Goal: Task Accomplishment & Management: Complete application form

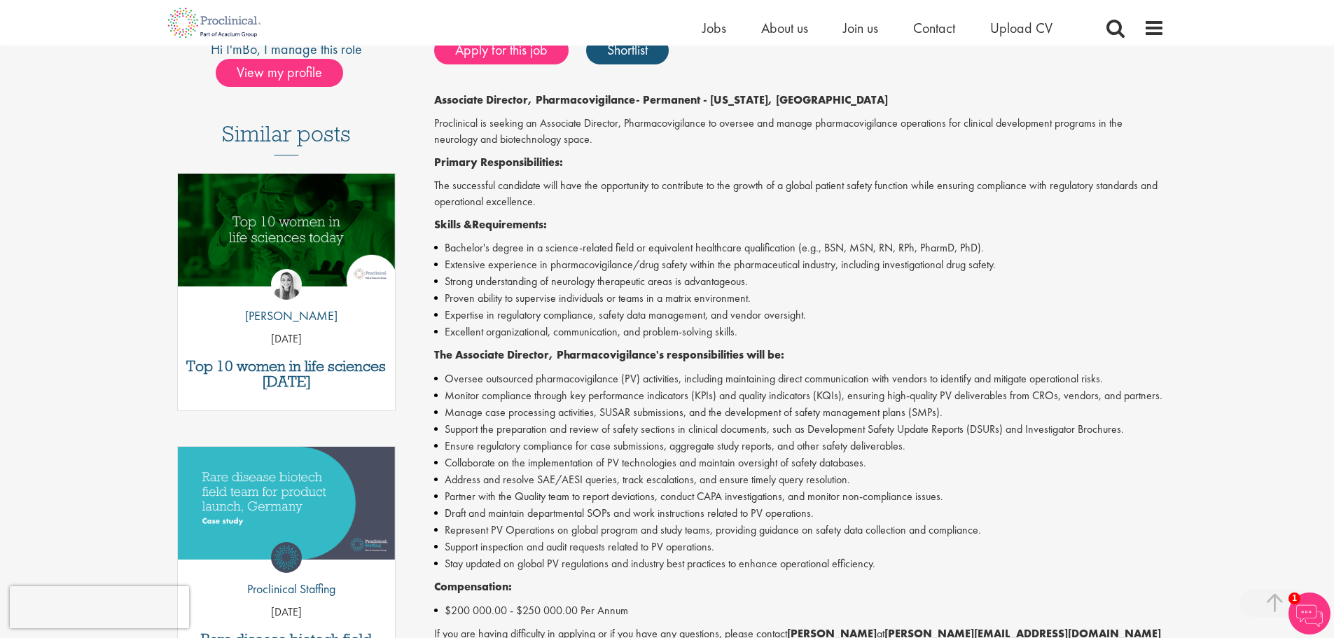
scroll to position [350, 0]
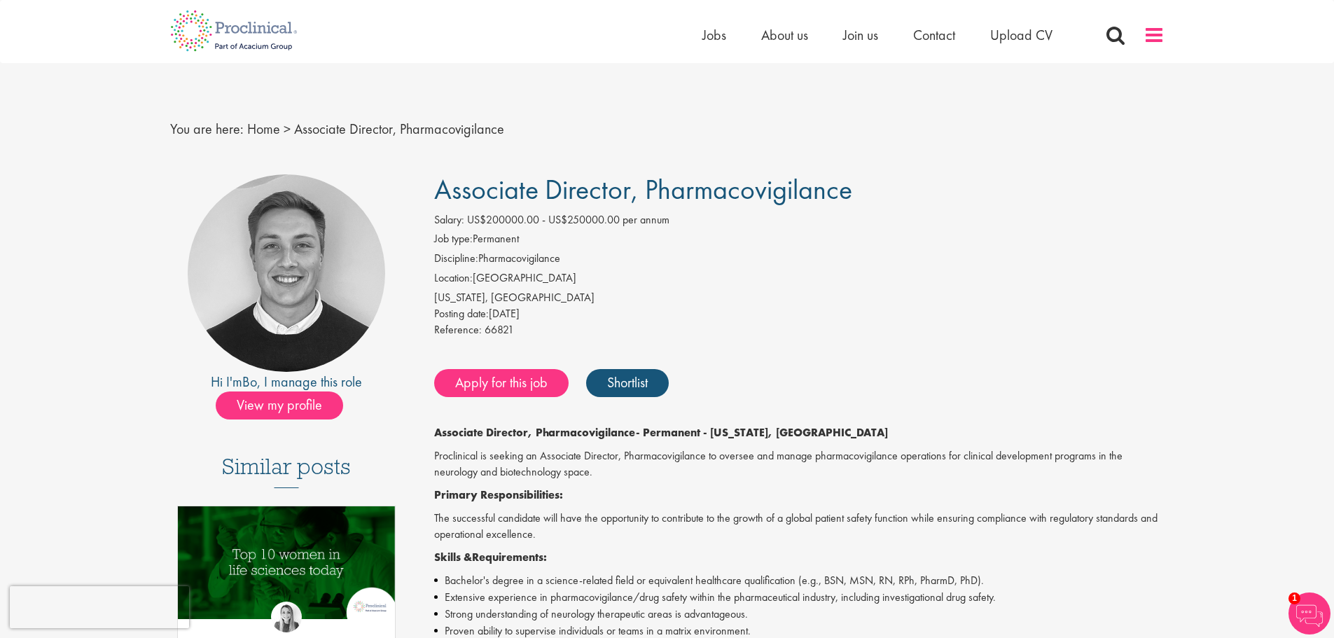
click at [885, 35] on span at bounding box center [1153, 35] width 21 height 21
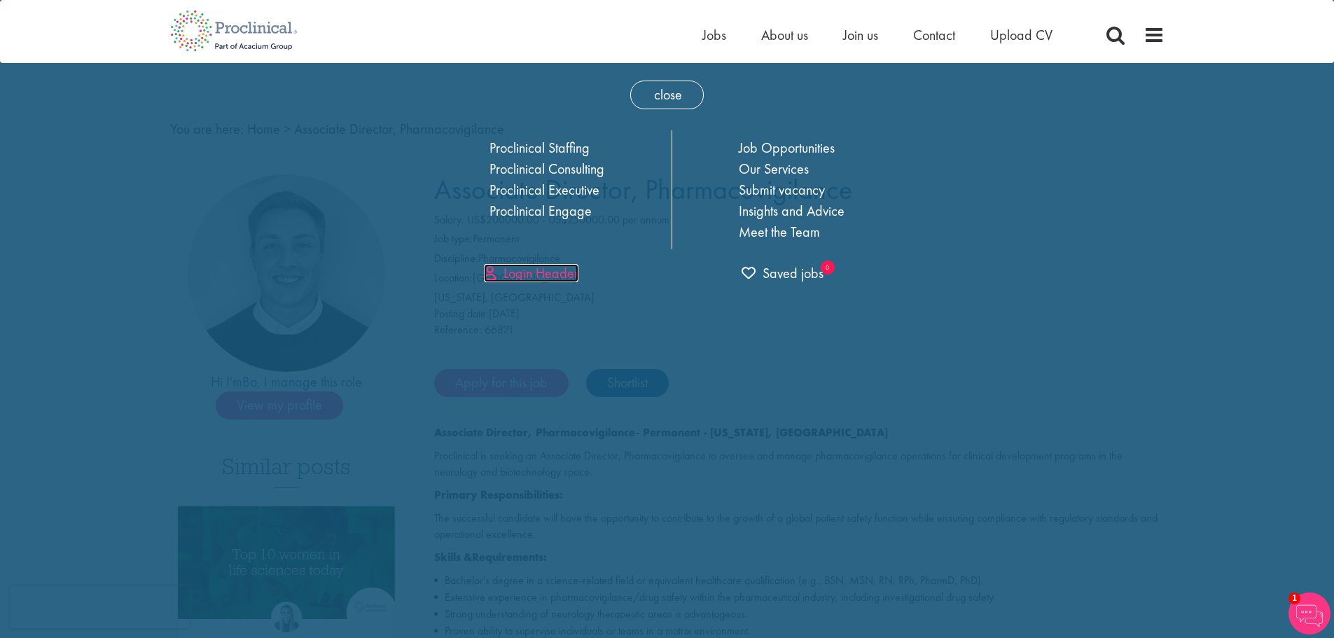
click at [518, 270] on link "Login Header" at bounding box center [531, 273] width 95 height 18
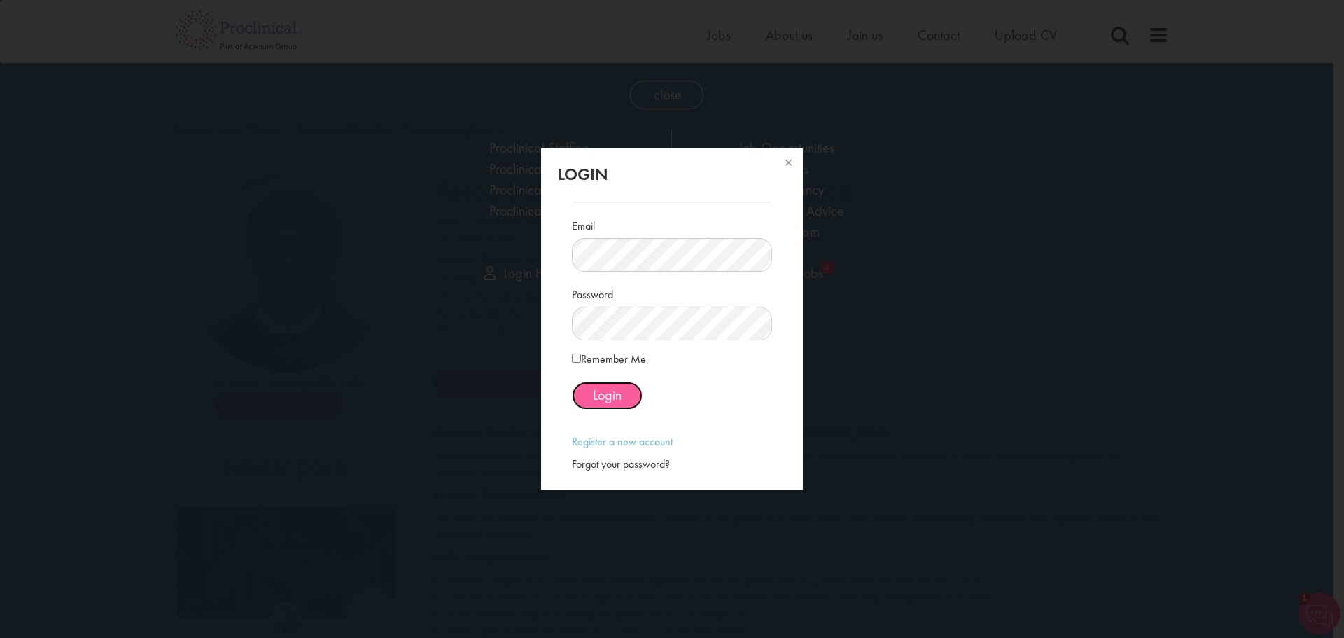
click at [624, 385] on button "Login" at bounding box center [607, 396] width 71 height 28
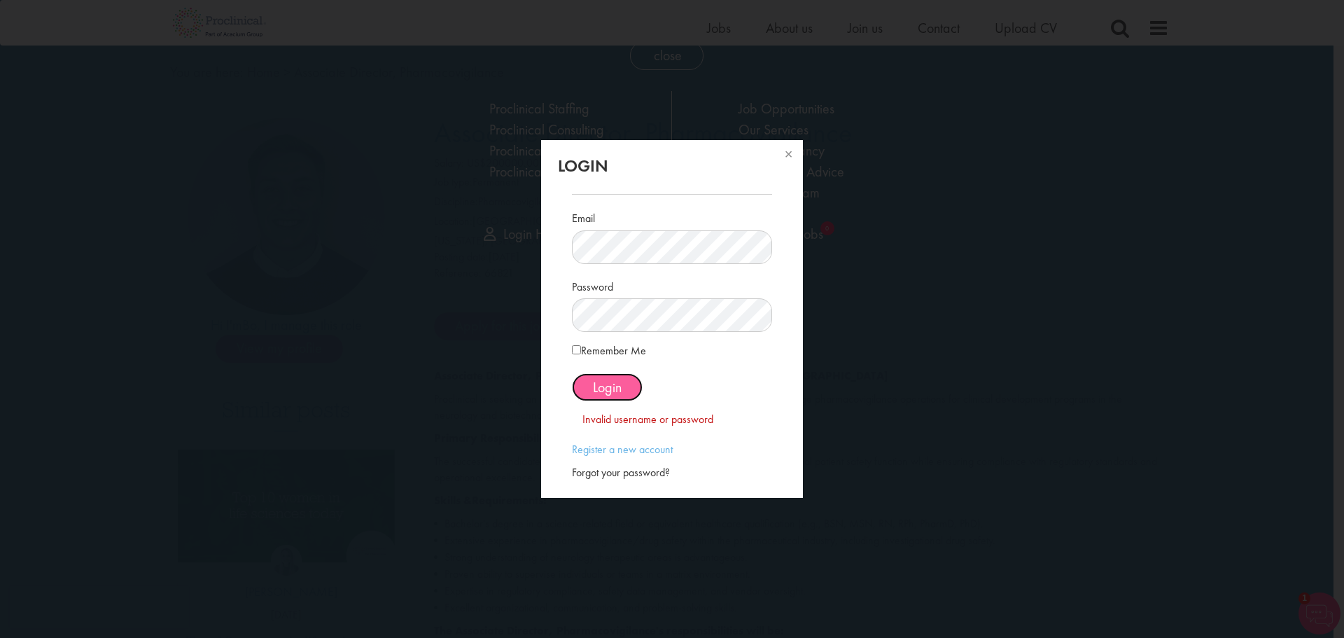
scroll to position [43, 0]
click at [645, 385] on div "Forgot your password?" at bounding box center [672, 473] width 200 height 16
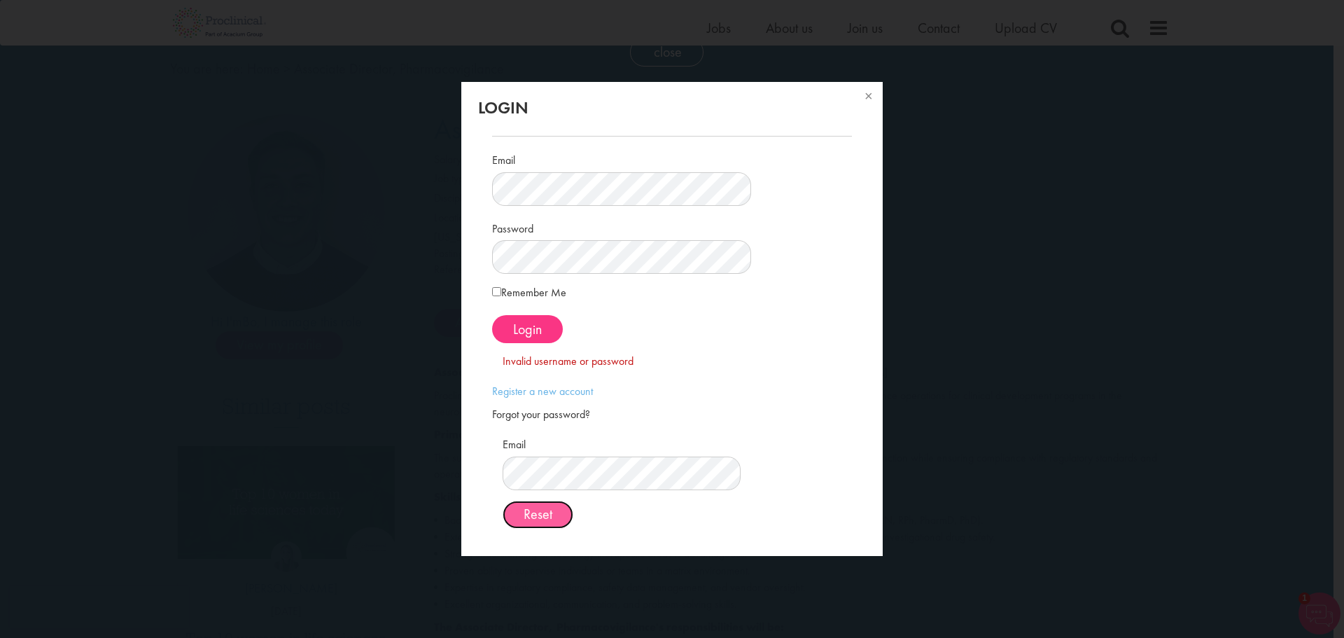
click at [573, 385] on button "Reset" at bounding box center [538, 515] width 71 height 28
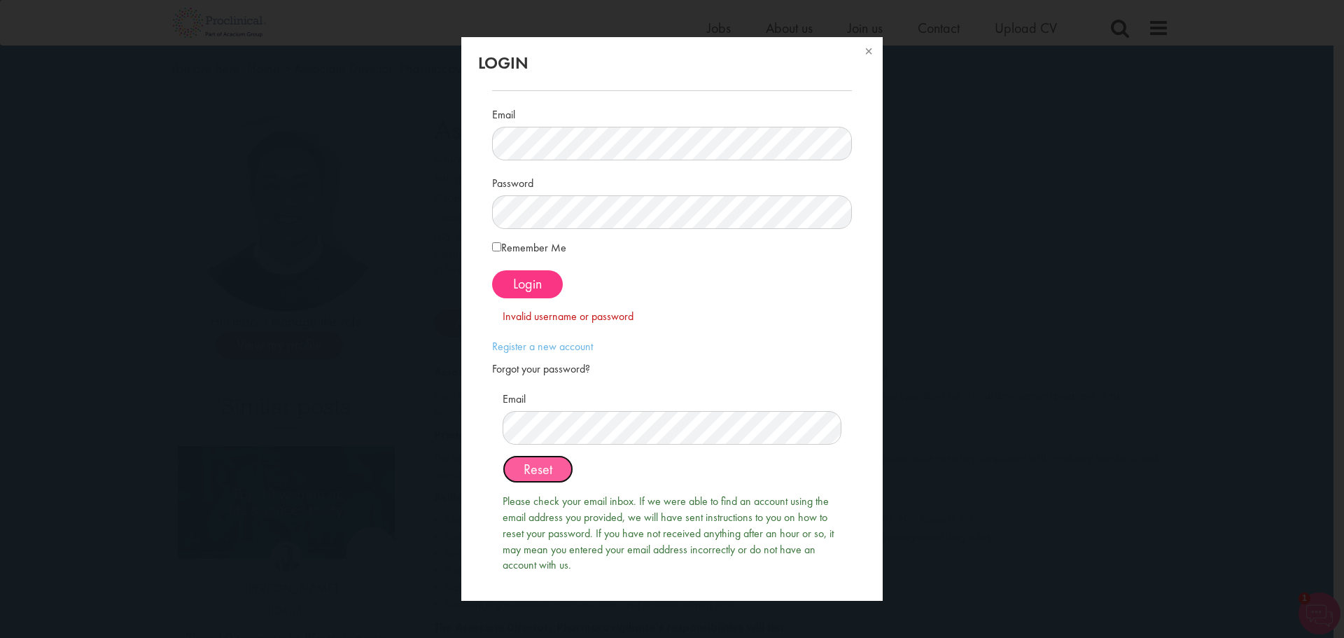
click at [529, 385] on span "Reset" at bounding box center [538, 469] width 29 height 18
click at [873, 48] on button at bounding box center [867, 52] width 31 height 31
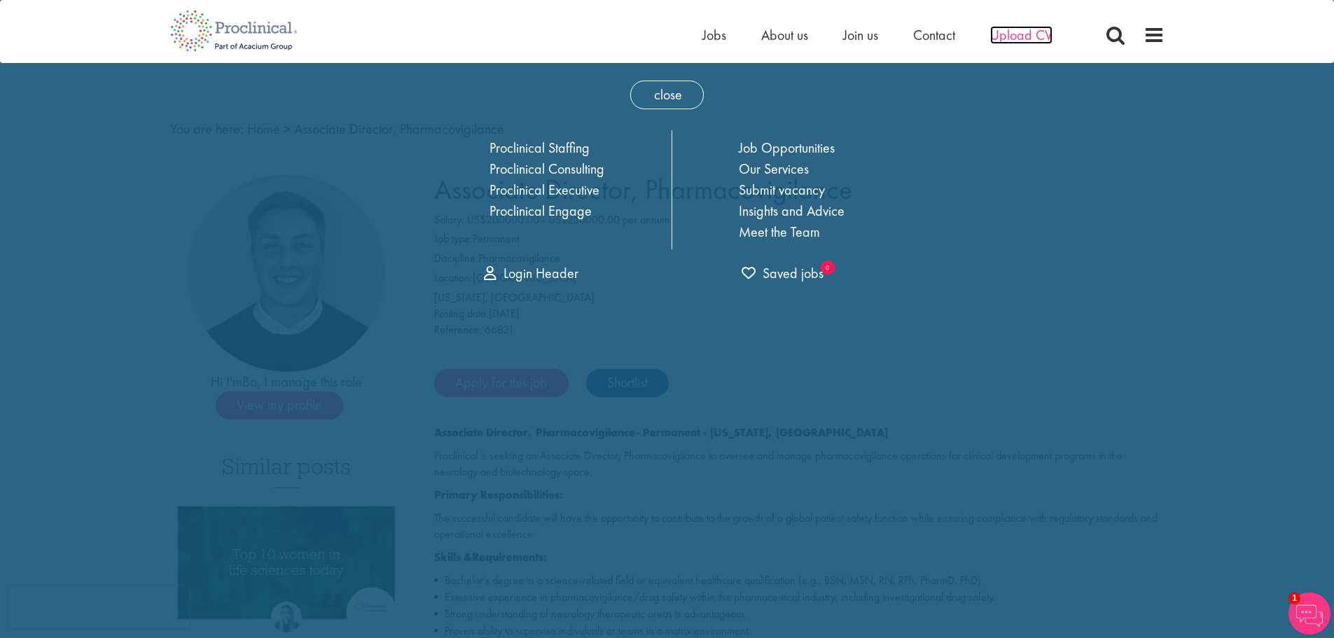
click at [885, 38] on span "Upload CV" at bounding box center [1021, 35] width 62 height 18
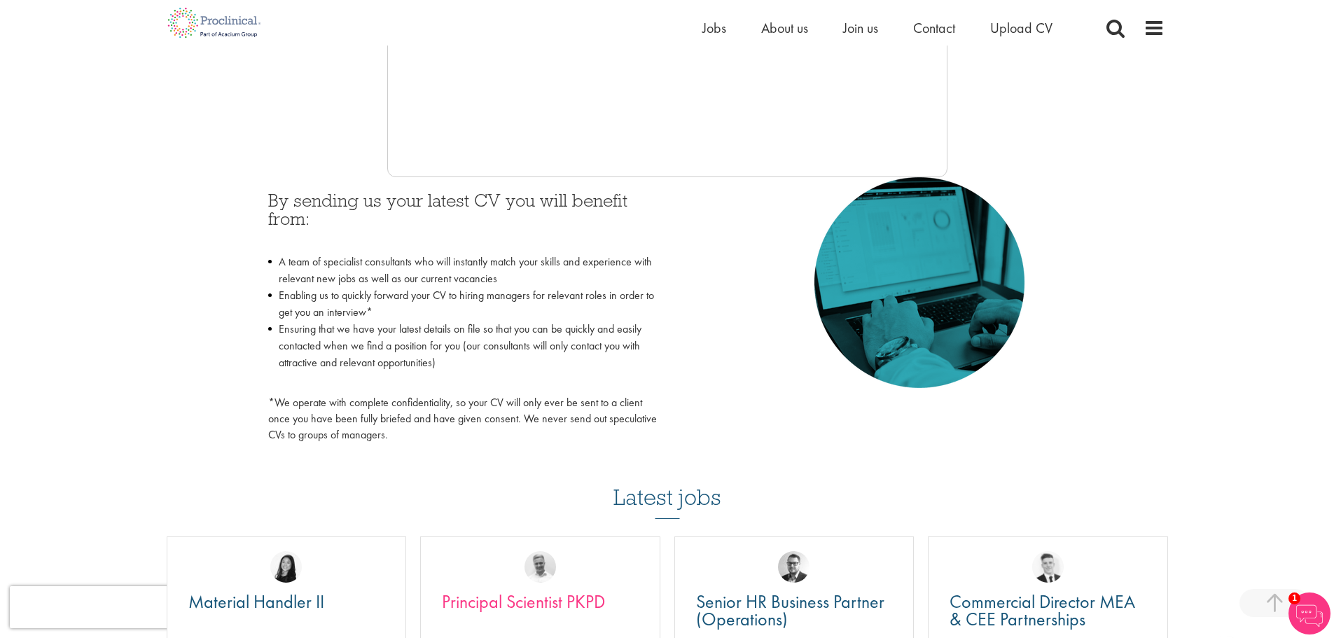
scroll to position [280, 0]
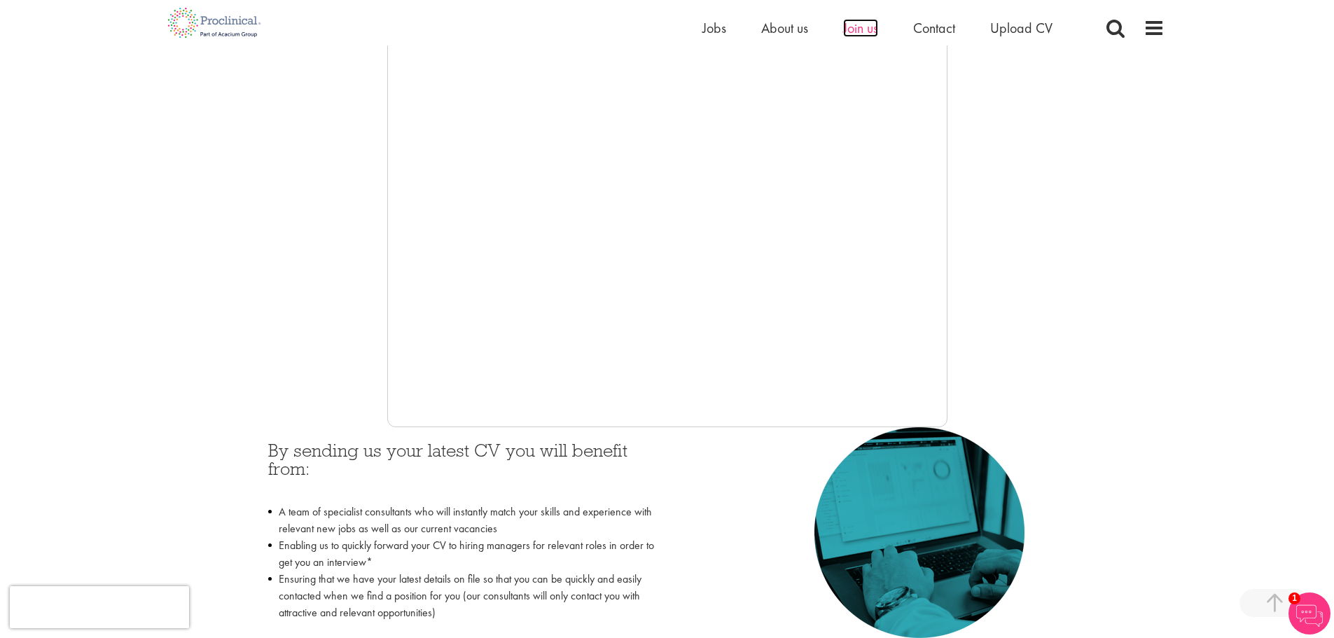
click at [851, 36] on span "Join us" at bounding box center [860, 28] width 35 height 18
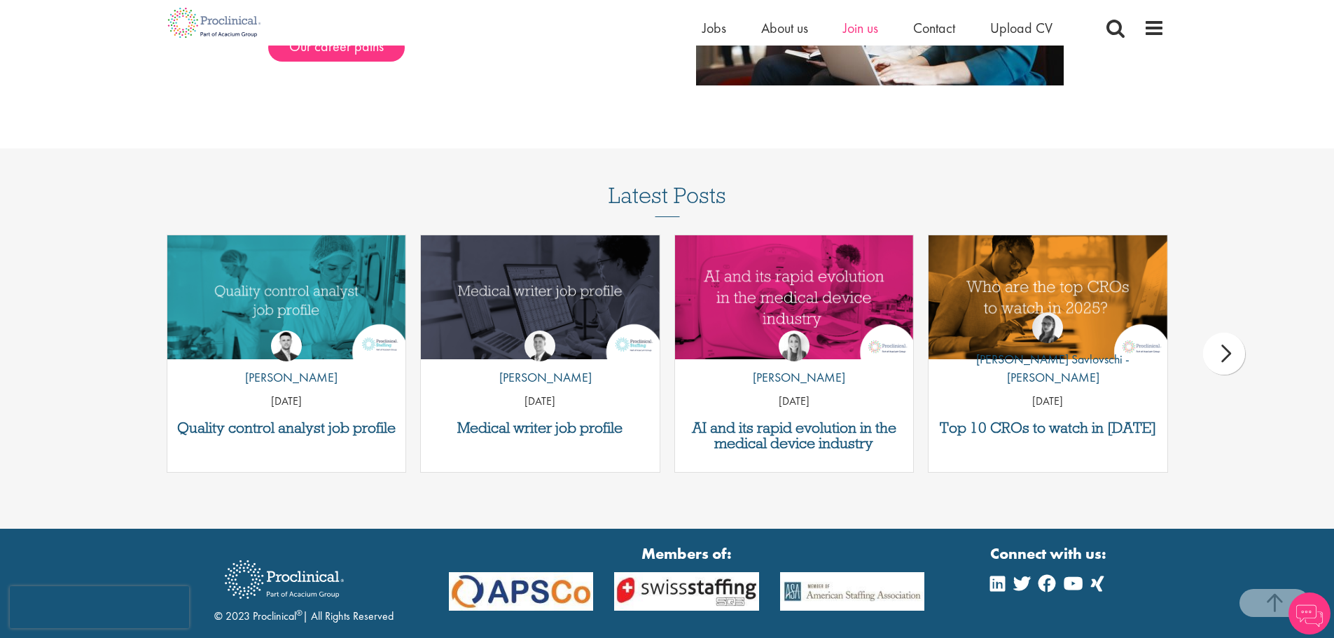
scroll to position [1818, 0]
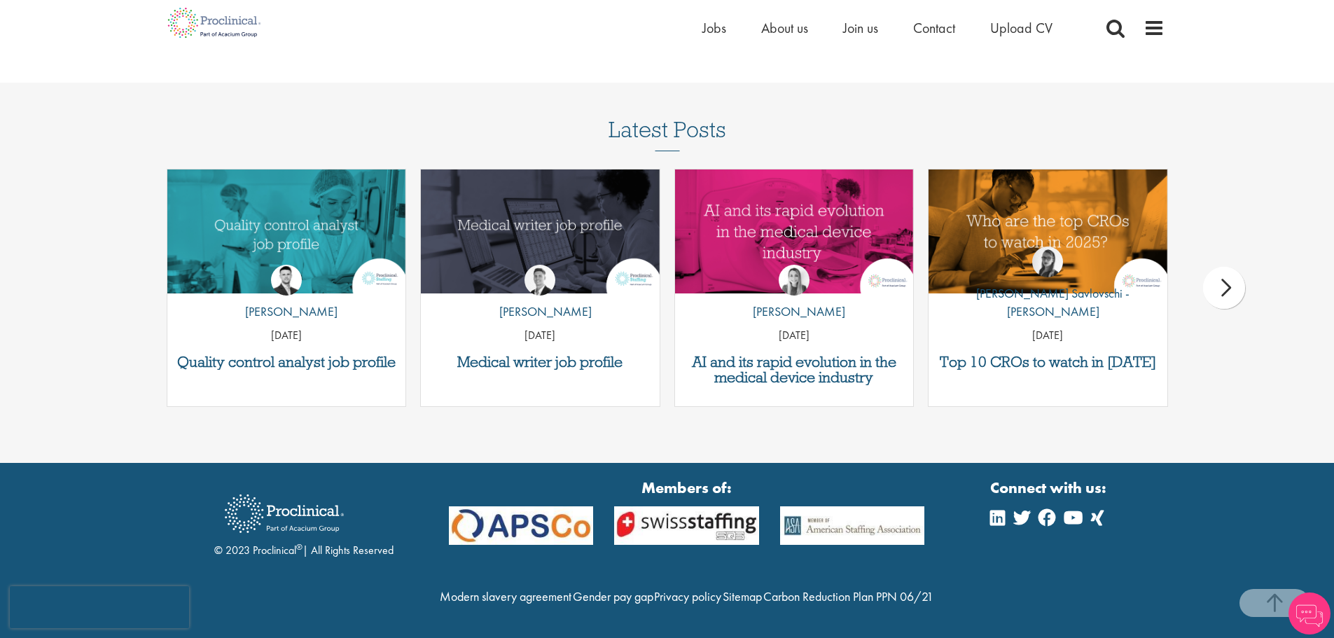
click at [1153, 43] on div "Home Jobs About us Join us Contact Upload CV" at bounding box center [933, 32] width 462 height 28
click at [1157, 30] on span at bounding box center [1153, 28] width 21 height 21
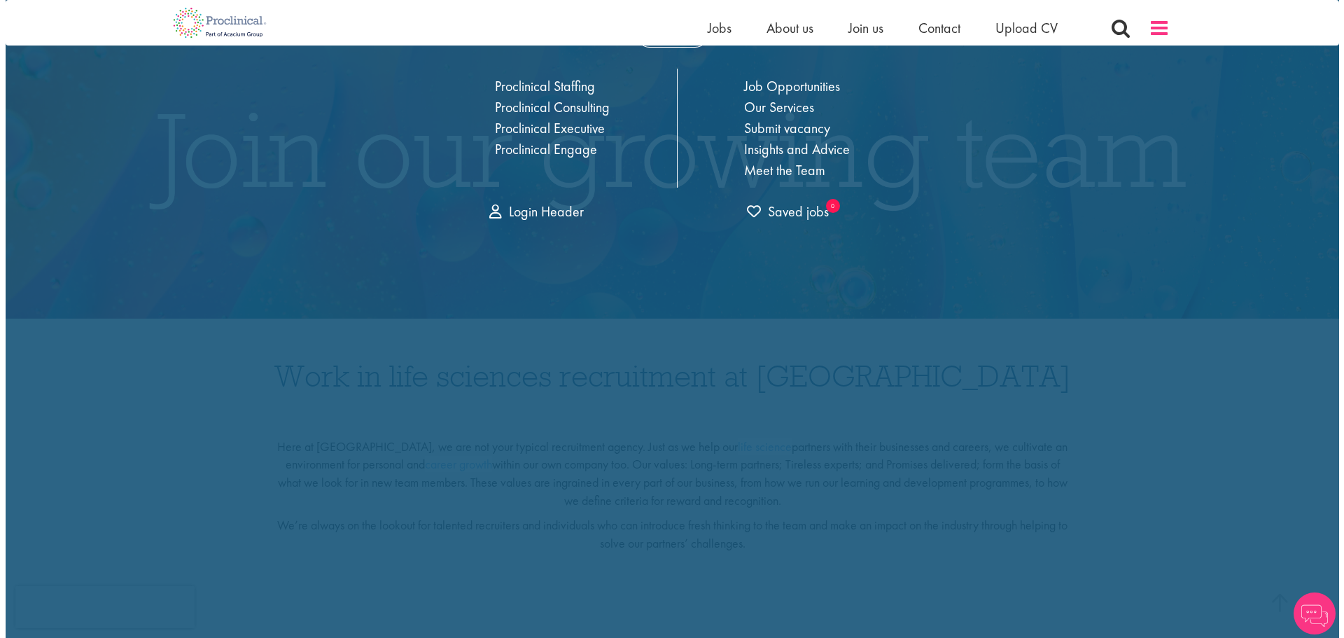
scroll to position [0, 0]
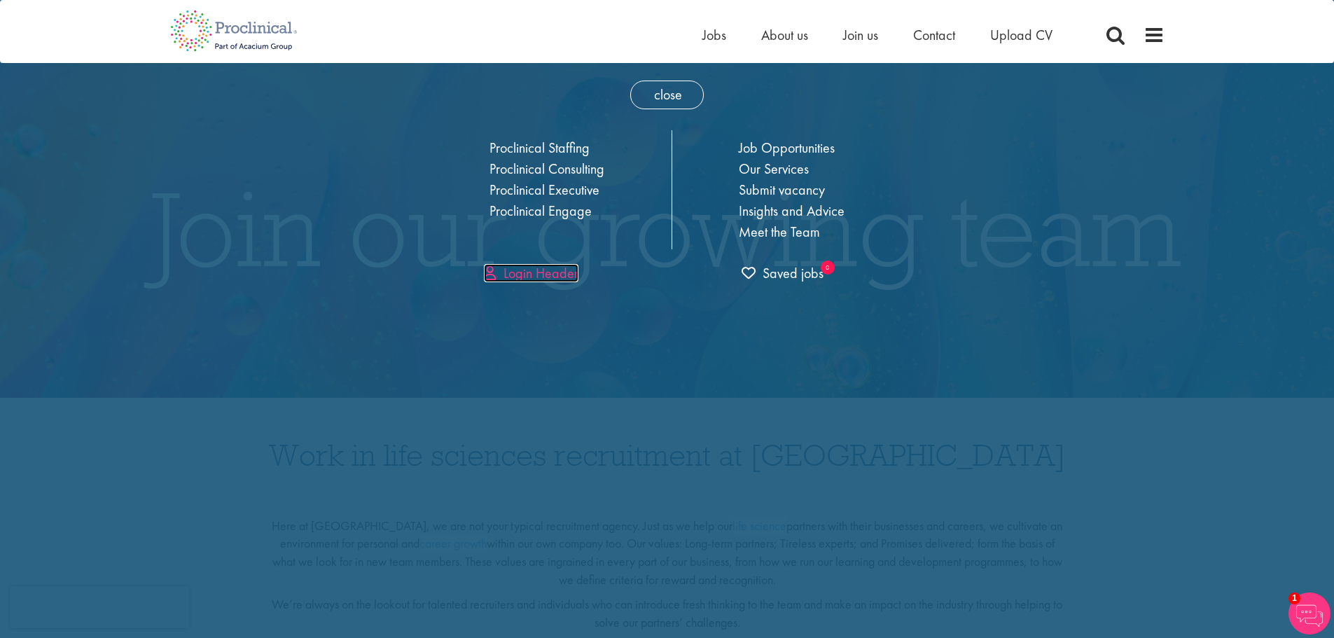
click at [522, 269] on link "Login Header" at bounding box center [531, 273] width 95 height 18
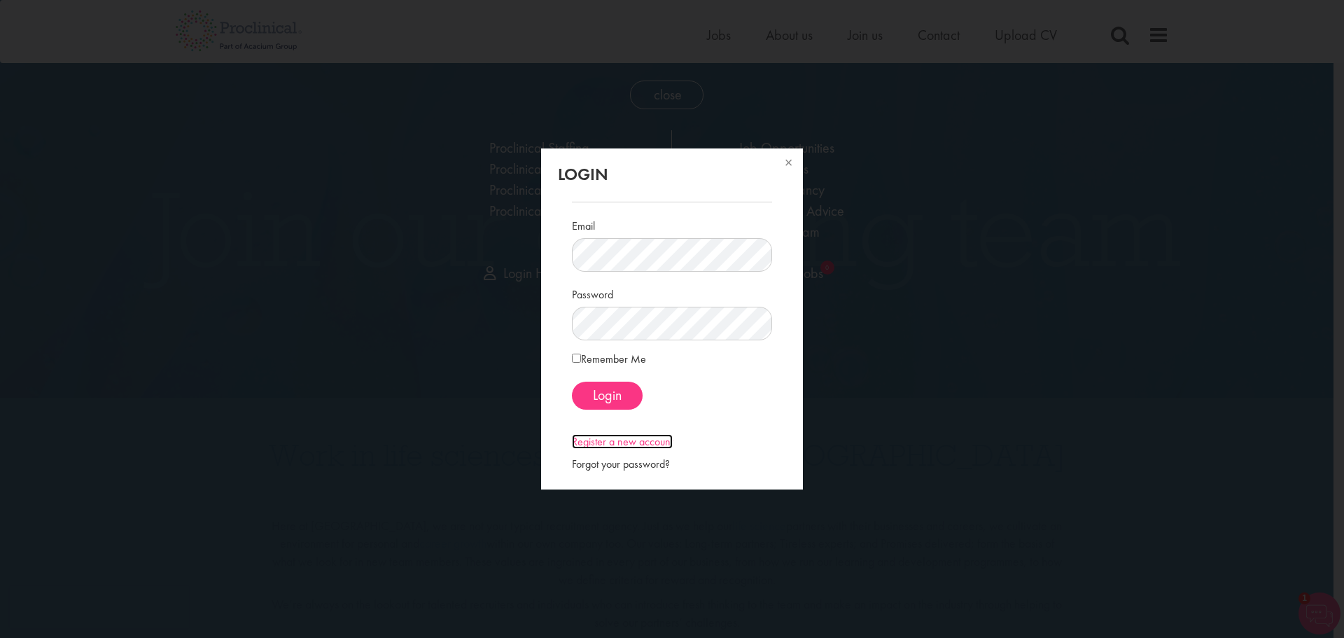
click at [631, 436] on link "Register a new account" at bounding box center [622, 441] width 101 height 15
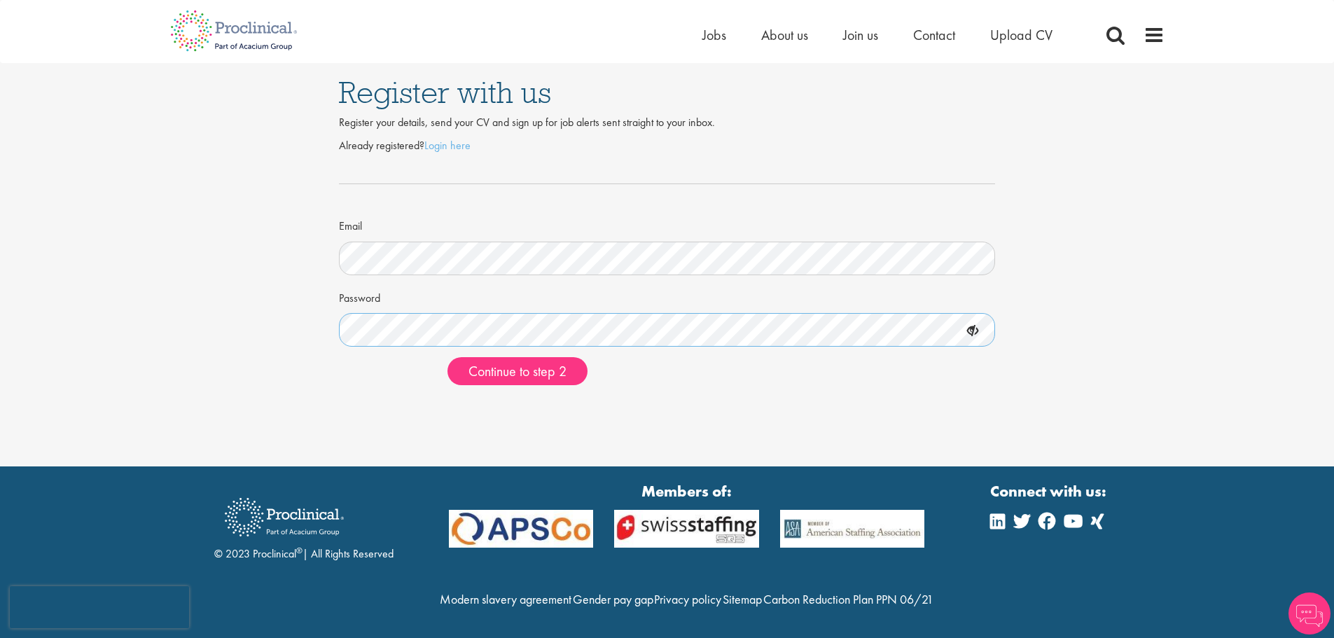
click at [132, 300] on div "Register with us Register your details, send your CV and sign up for job alerts…" at bounding box center [666, 229] width 1355 height 333
click at [976, 329] on icon at bounding box center [973, 331] width 24 height 24
click at [566, 365] on span "Continue to step 2" at bounding box center [517, 371] width 98 height 18
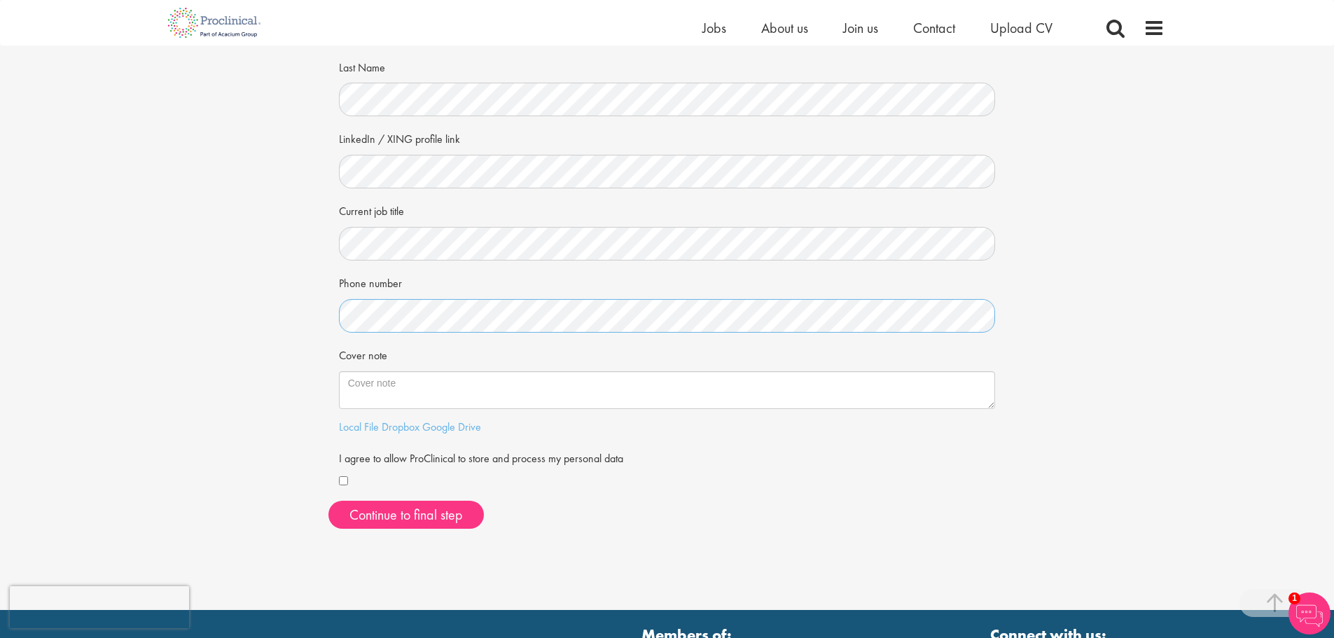
scroll to position [280, 0]
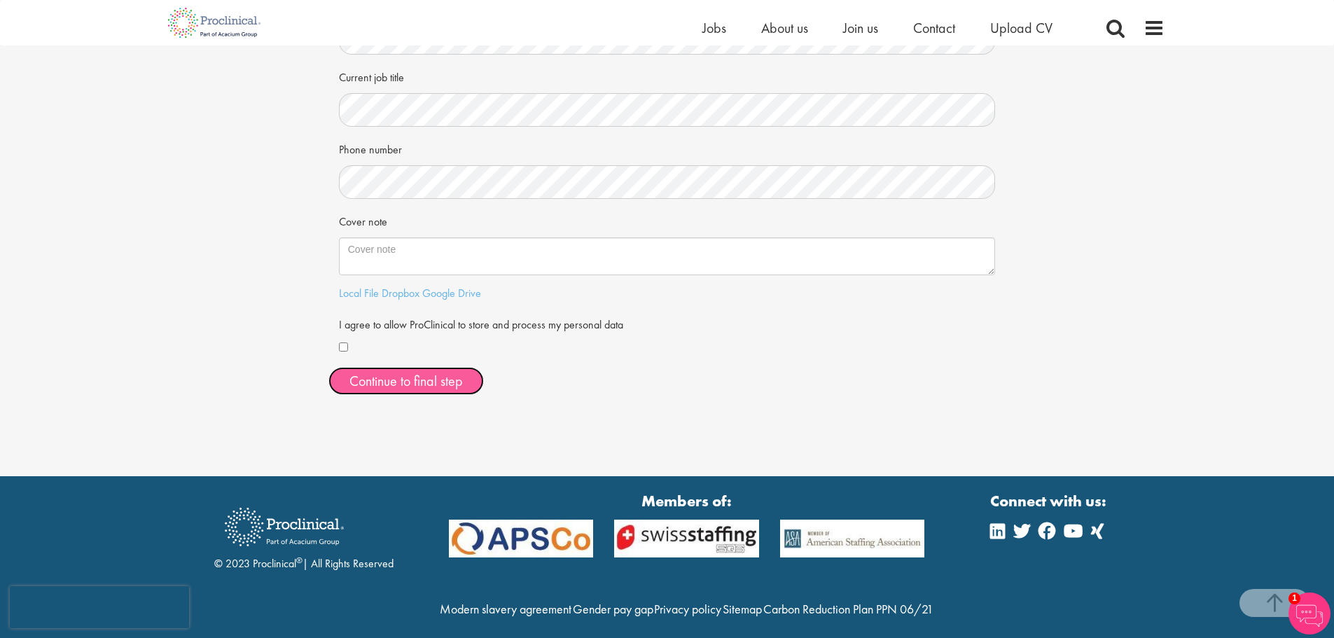
click at [395, 377] on button "Continue to final step" at bounding box center [405, 381] width 155 height 28
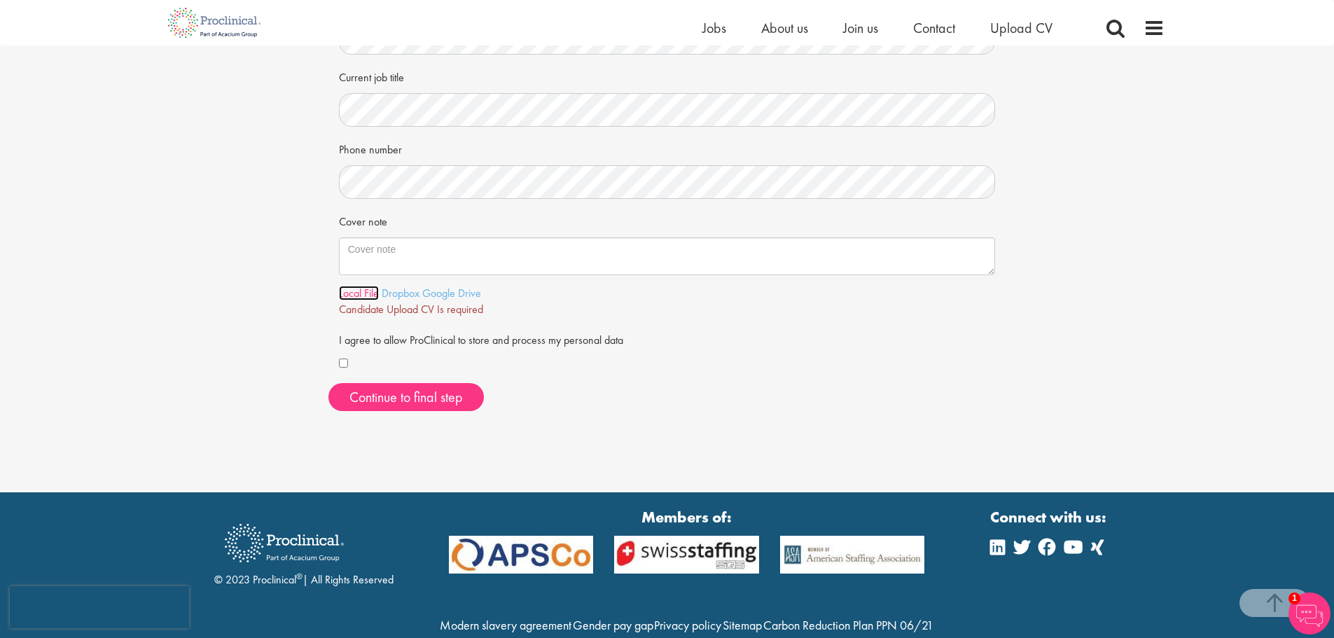
click at [349, 295] on link "Local File" at bounding box center [359, 293] width 40 height 15
click at [389, 395] on span "Continue to final step" at bounding box center [405, 397] width 113 height 18
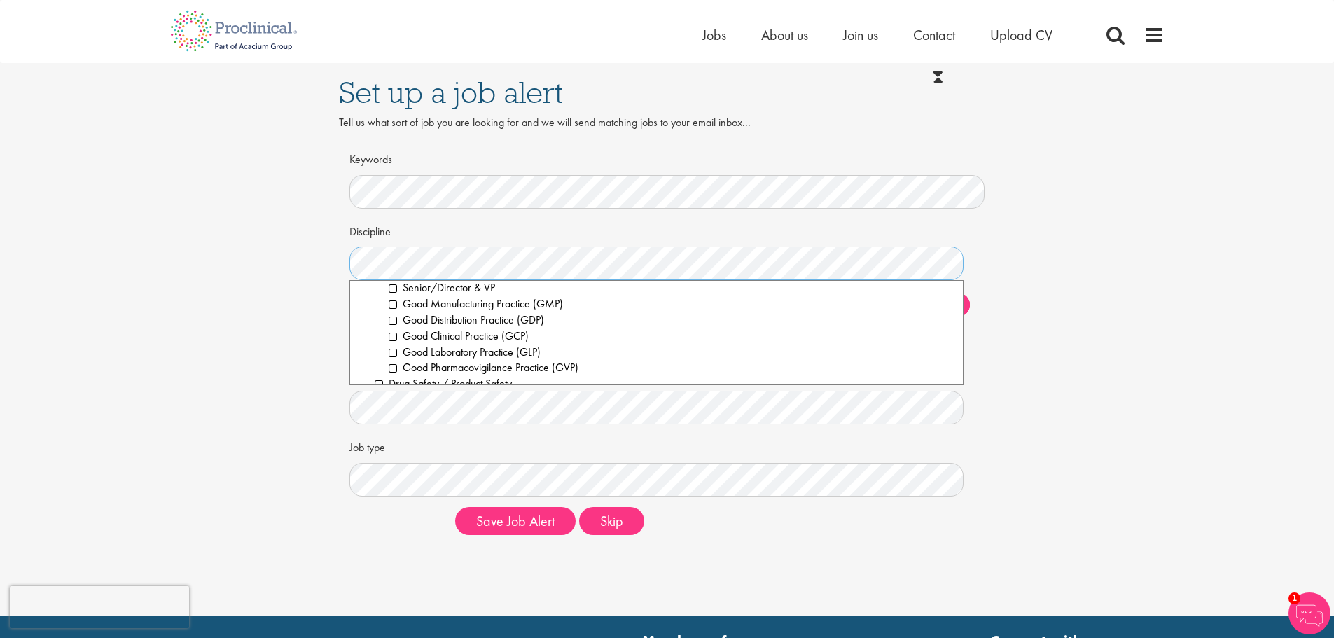
scroll to position [560, 0]
click at [444, 358] on li "Drug Safety / Product Safety" at bounding box center [664, 359] width 578 height 16
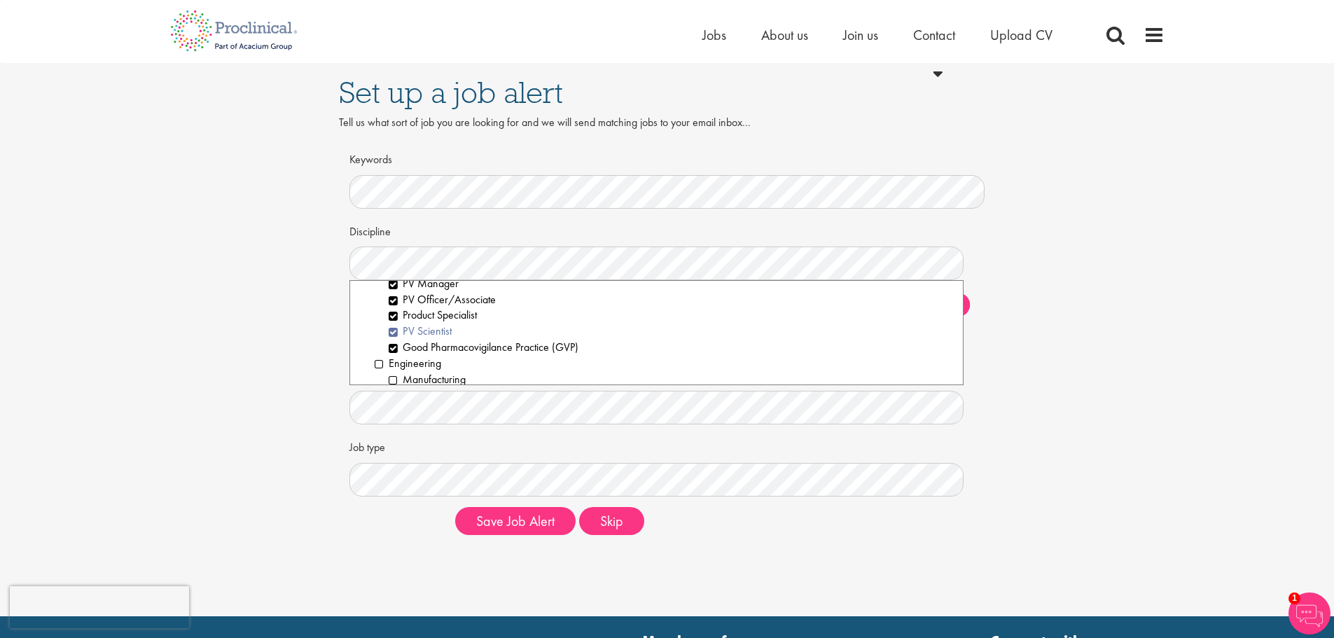
scroll to position [630, 0]
click at [395, 293] on li "Drug Safety / Product Safety" at bounding box center [664, 289] width 578 height 16
click at [421, 302] on li "Pharmacovigilance" at bounding box center [671, 306] width 564 height 16
click at [450, 351] on li "PV Manager" at bounding box center [671, 354] width 564 height 16
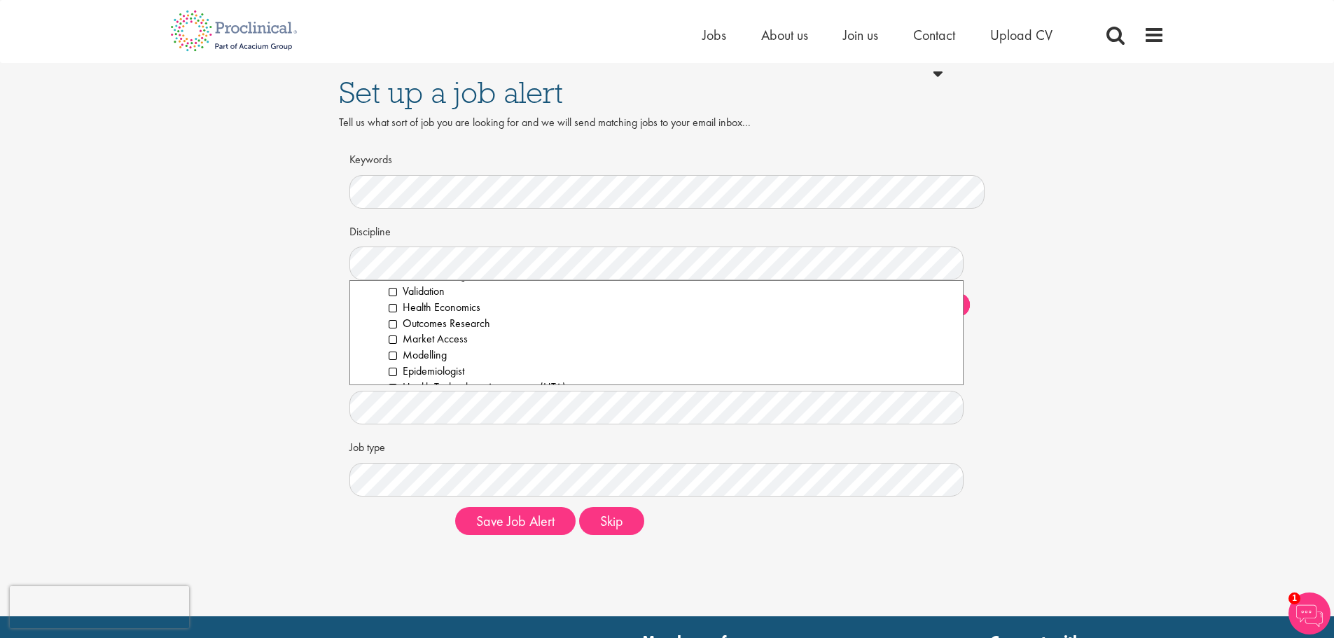
click at [277, 381] on div "Set up a job alert Tell us what sort of job you are looking for and we will sen…" at bounding box center [666, 304] width 1355 height 483
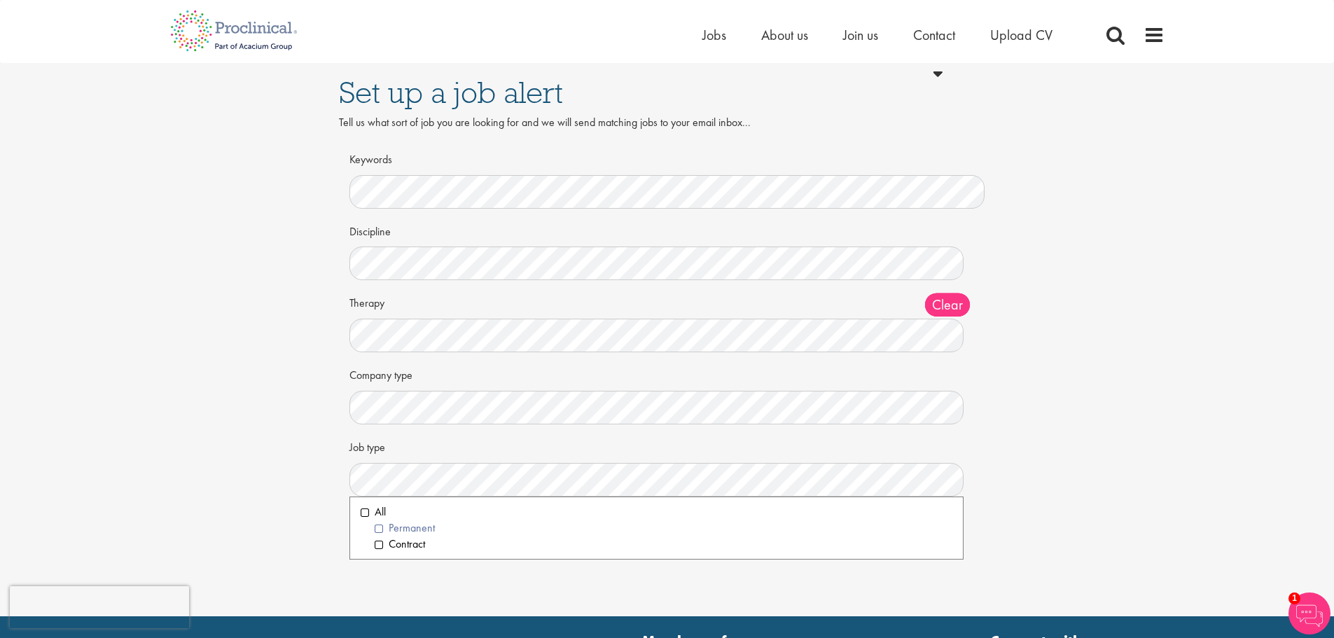
click at [410, 530] on li "Permanent" at bounding box center [664, 528] width 578 height 16
click at [297, 498] on div "Set up a job alert Tell us what sort of job you are looking for and we will sen…" at bounding box center [666, 304] width 1355 height 483
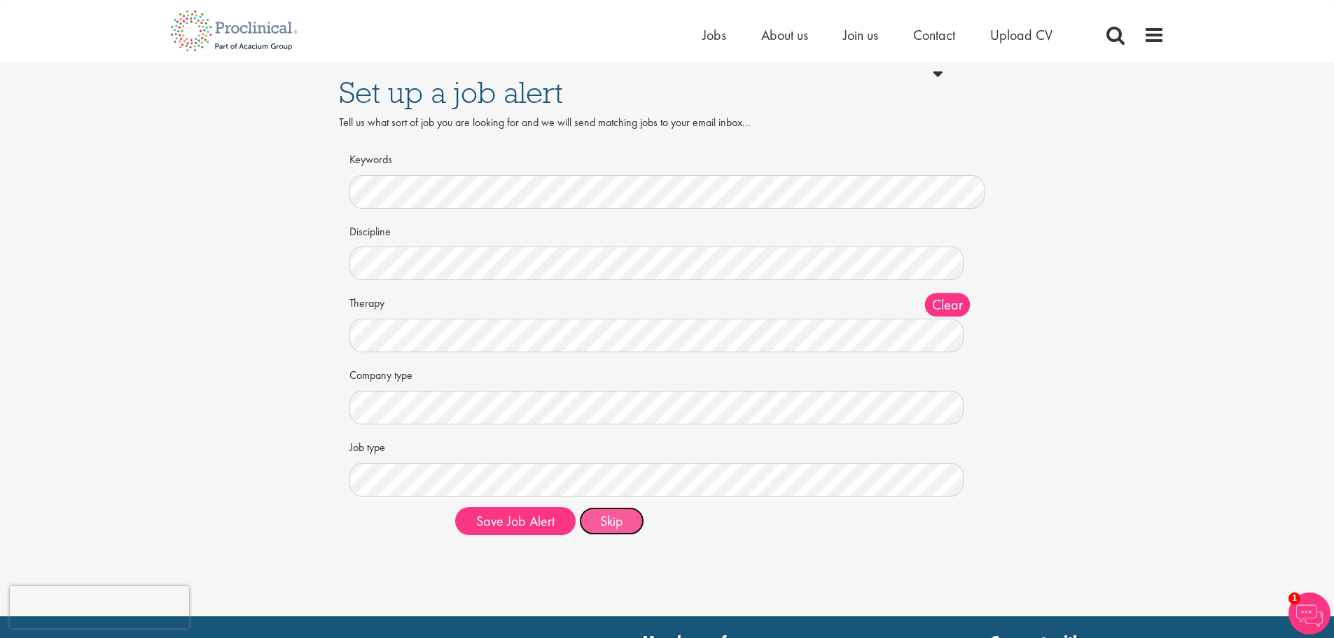
click at [601, 525] on button "Skip" at bounding box center [611, 521] width 65 height 28
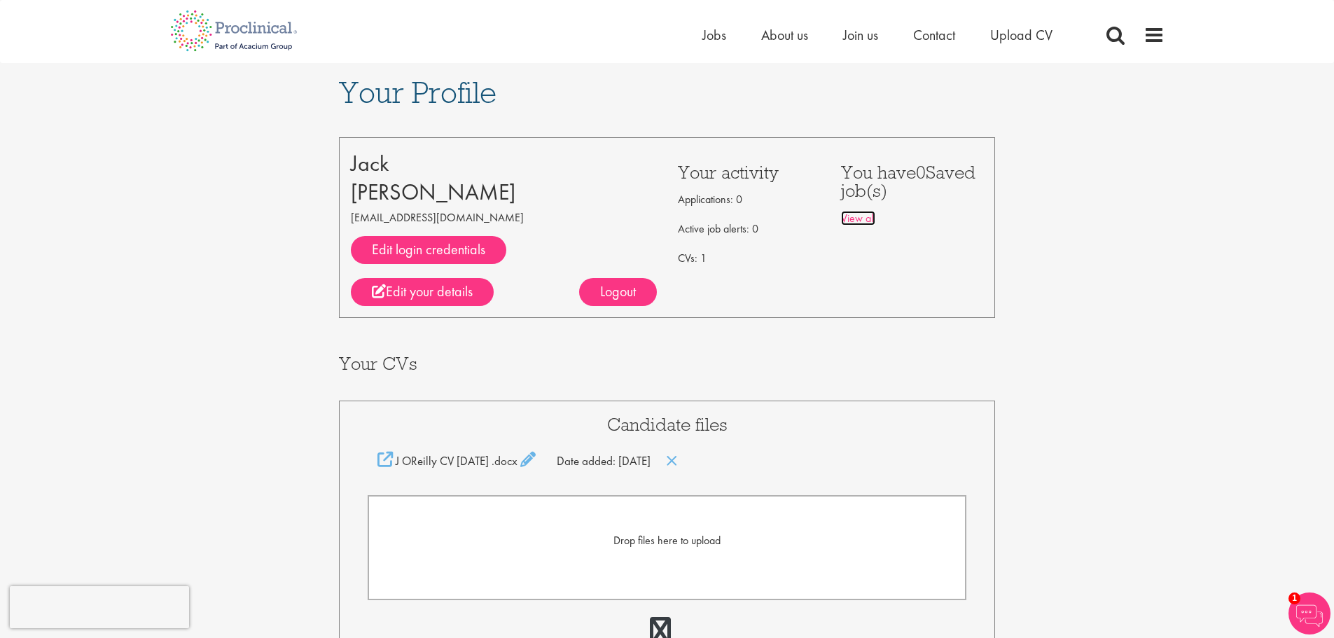
click at [862, 215] on link "View all" at bounding box center [858, 218] width 34 height 15
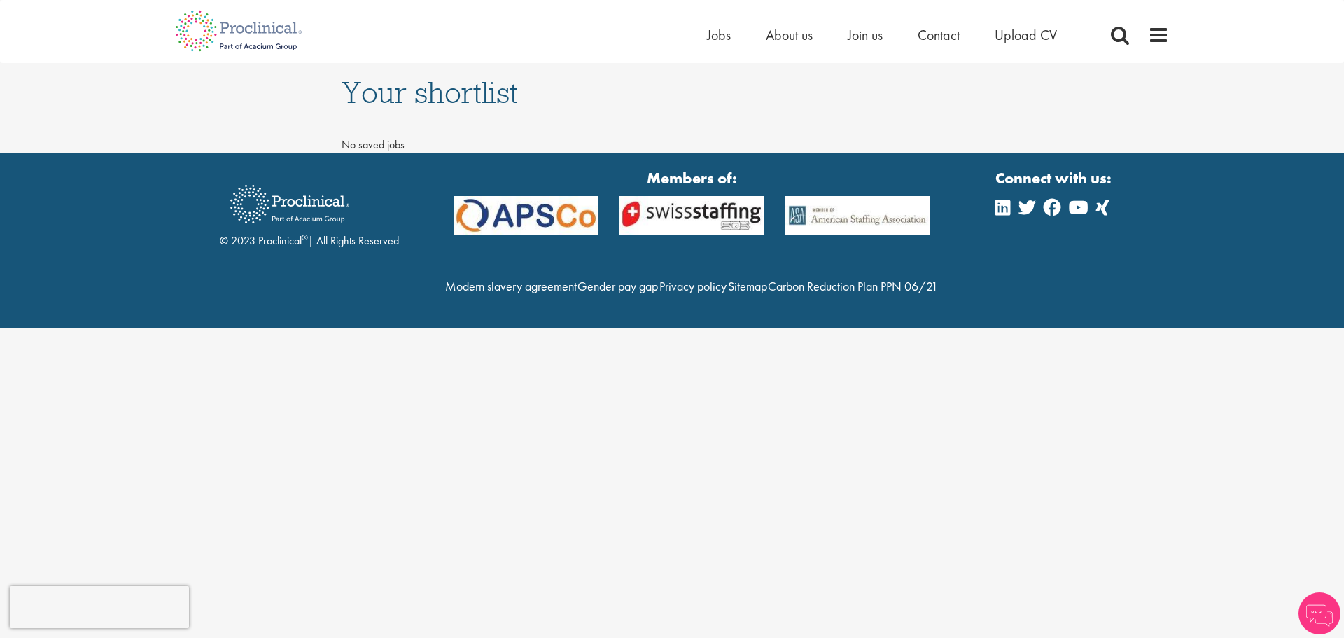
click at [732, 34] on ul "Home Jobs About us Join us Contact Upload CV" at bounding box center [899, 35] width 385 height 21
click at [720, 32] on span "Jobs" at bounding box center [719, 35] width 24 height 18
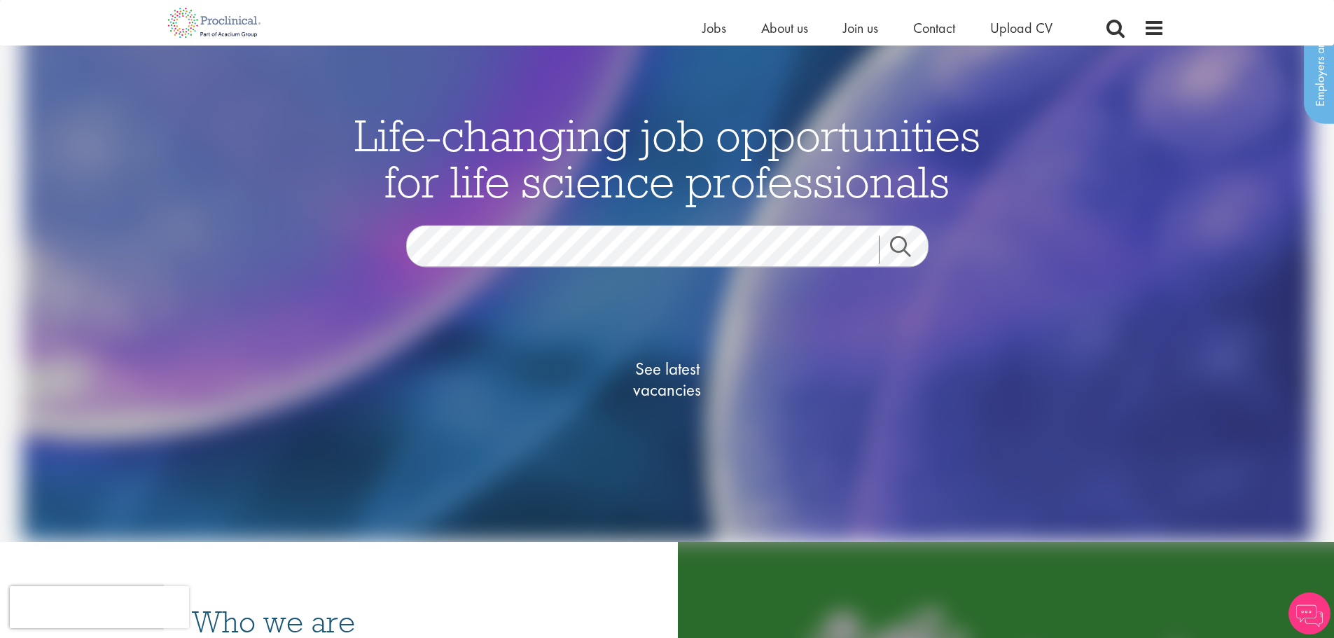
scroll to position [140, 0]
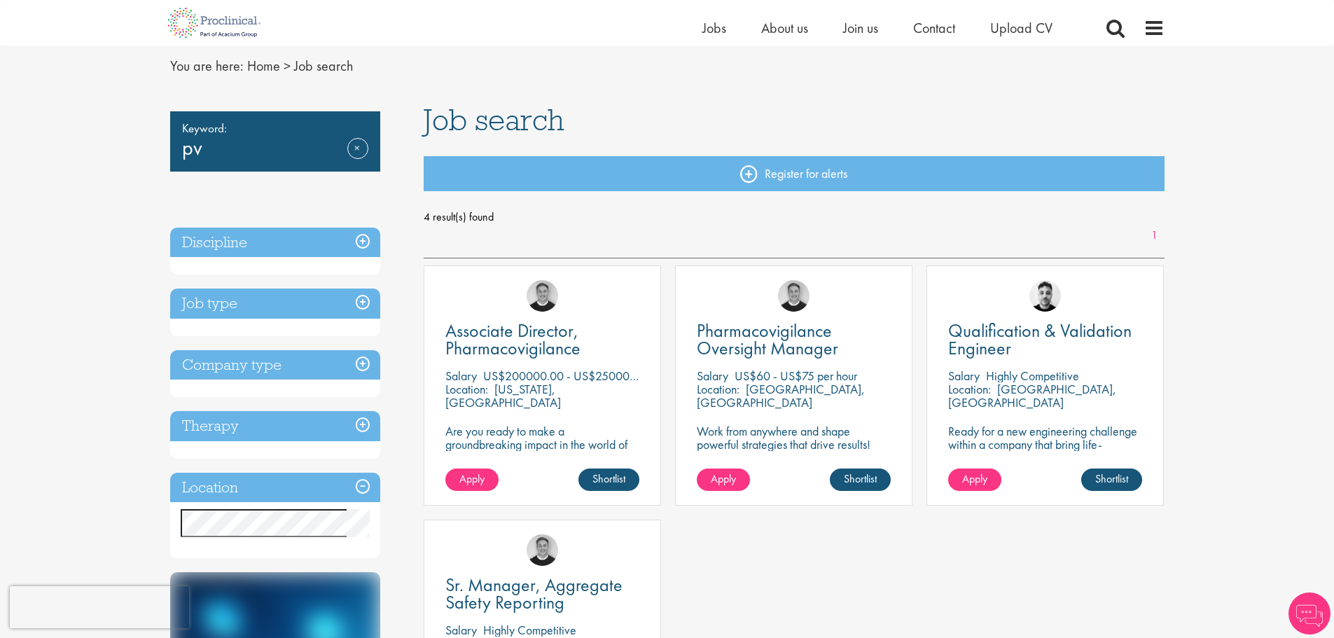
scroll to position [140, 0]
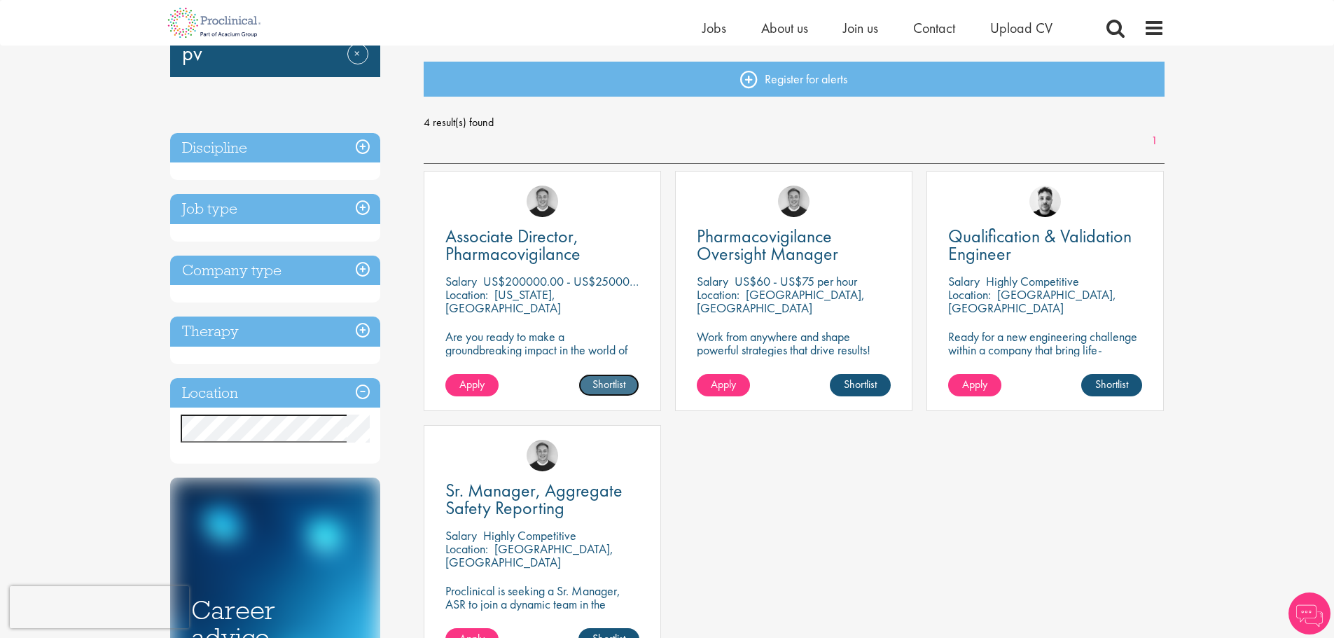
click at [609, 384] on link "Shortlist" at bounding box center [608, 385] width 61 height 22
